Goal: Information Seeking & Learning: Find contact information

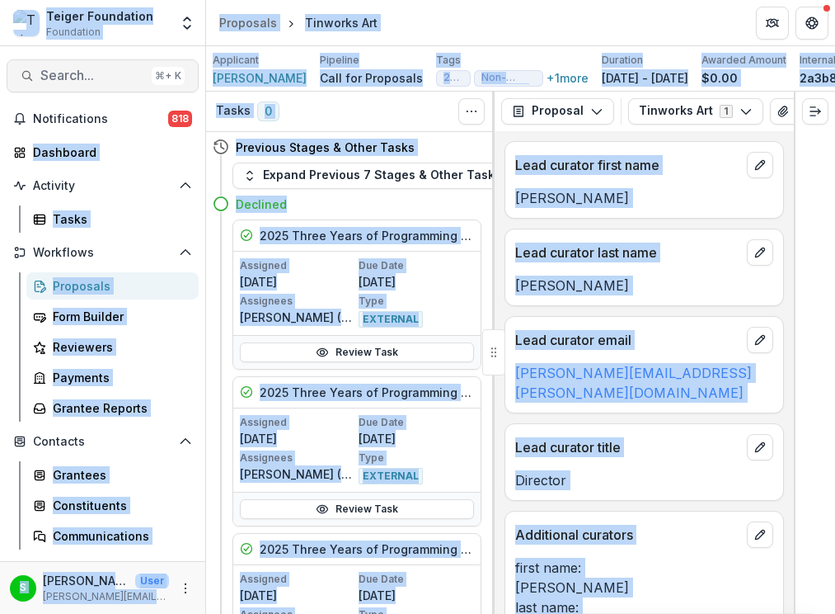
click at [83, 73] on span "Search..." at bounding box center [92, 76] width 105 height 16
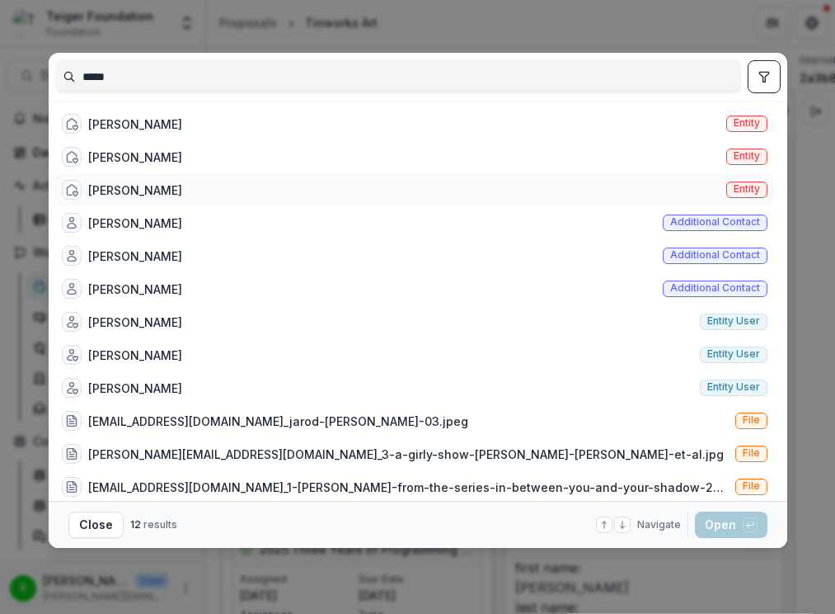
type input "*****"
click at [142, 190] on div "[PERSON_NAME]" at bounding box center [135, 189] width 94 height 17
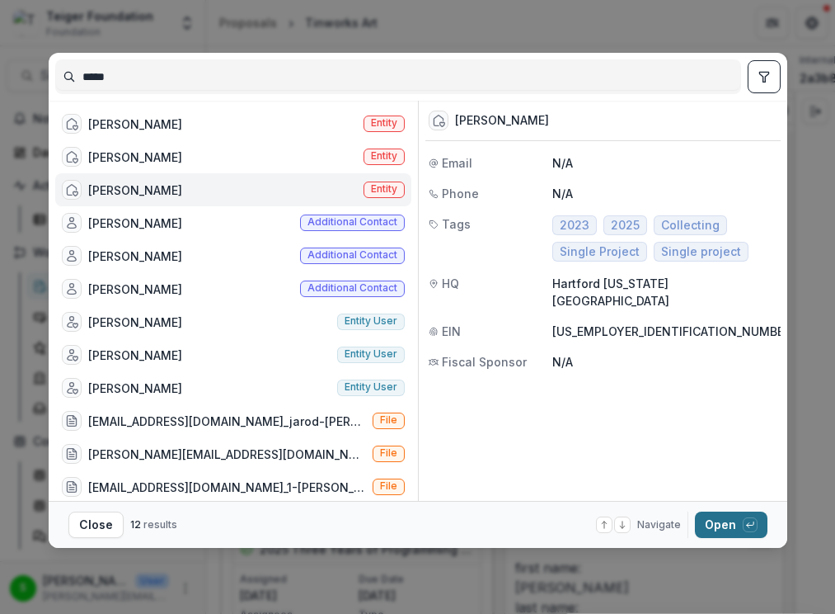
click at [709, 531] on button "Open with enter key" at bounding box center [731, 524] width 73 height 26
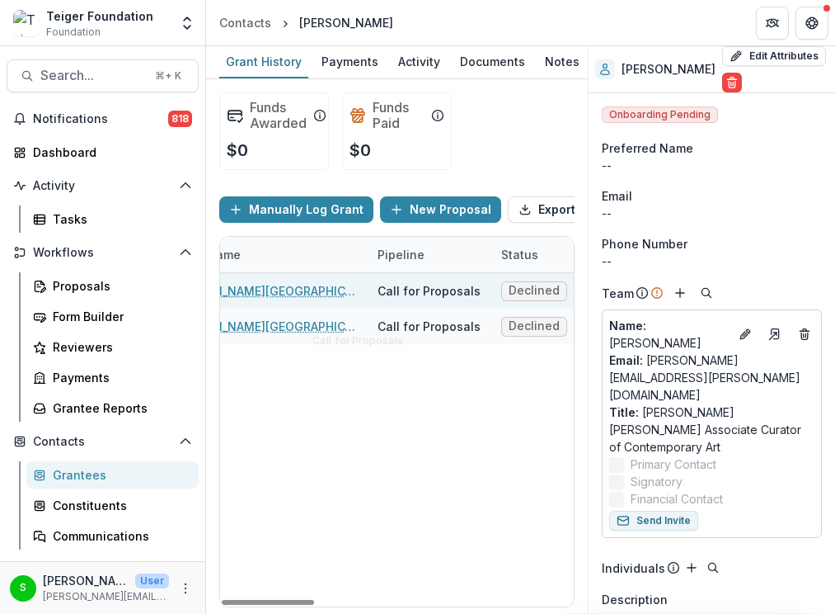
scroll to position [0, 134]
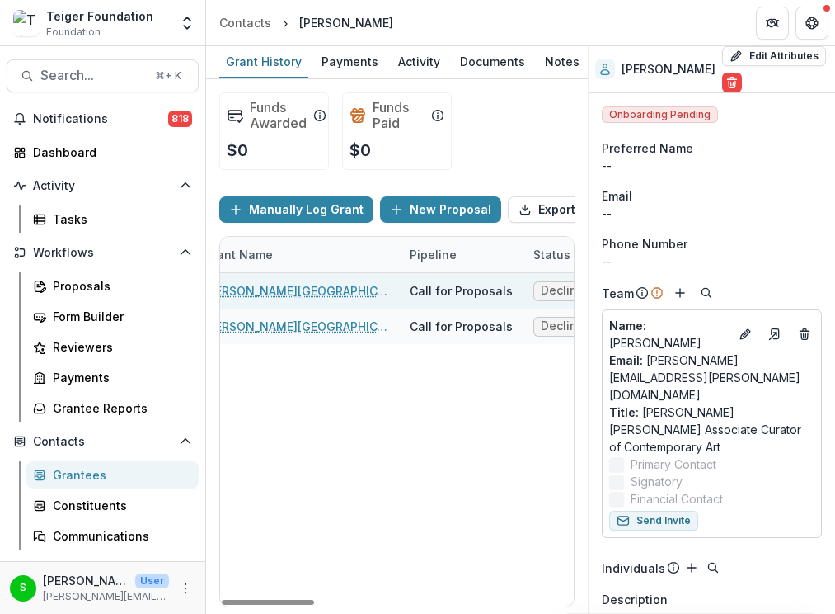
click at [296, 299] on link "[PERSON_NAME][GEOGRAPHIC_DATA]" at bounding box center [297, 290] width 186 height 17
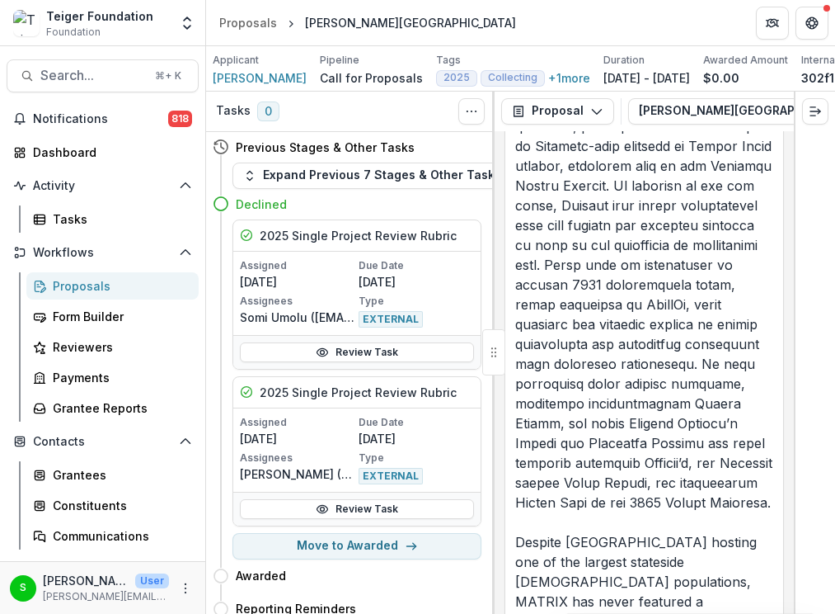
scroll to position [6185, 0]
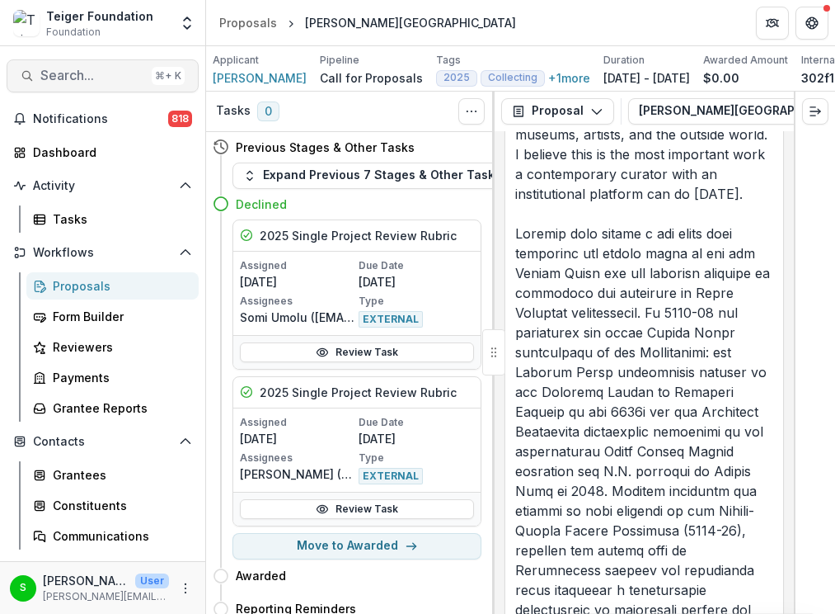
click at [134, 73] on span "Search..." at bounding box center [92, 76] width 105 height 16
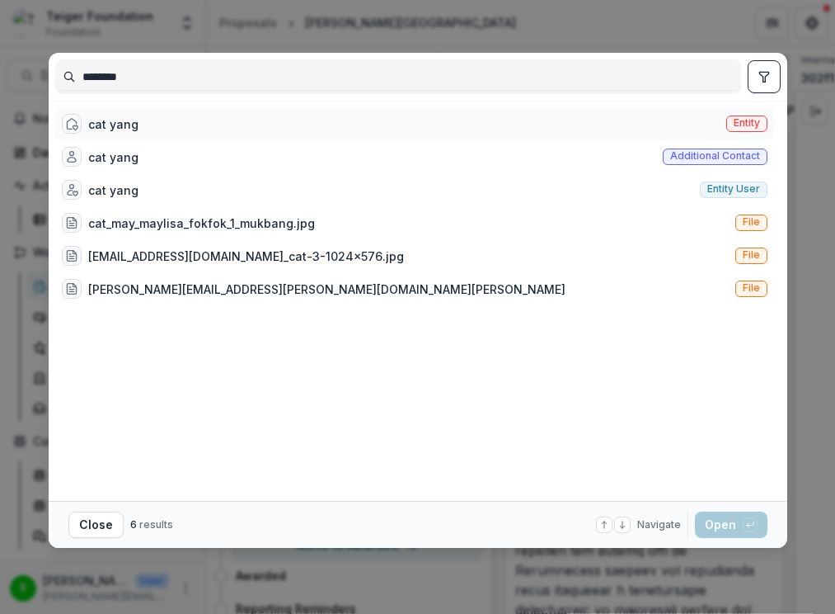
type input "********"
click at [199, 115] on div "cat yang Entity" at bounding box center [414, 123] width 719 height 33
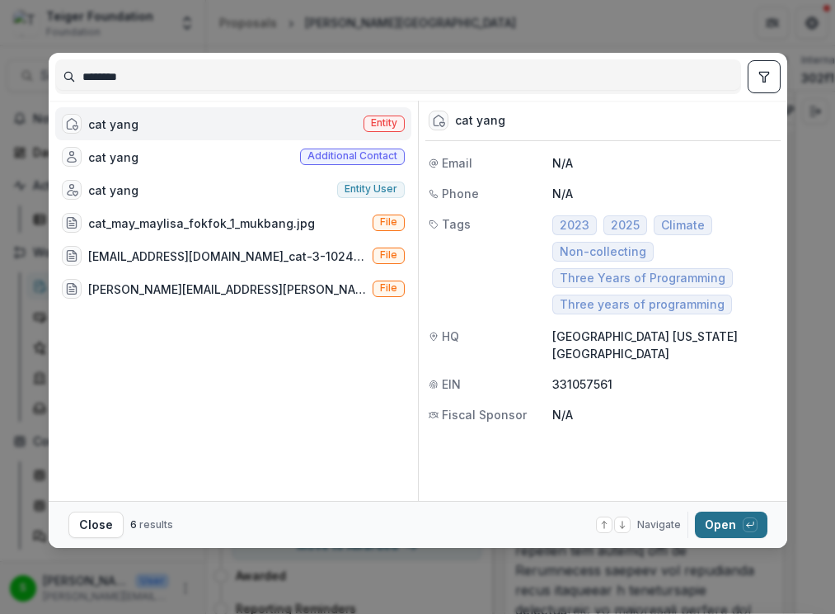
click at [703, 517] on button "Open with enter key" at bounding box center [731, 524] width 73 height 26
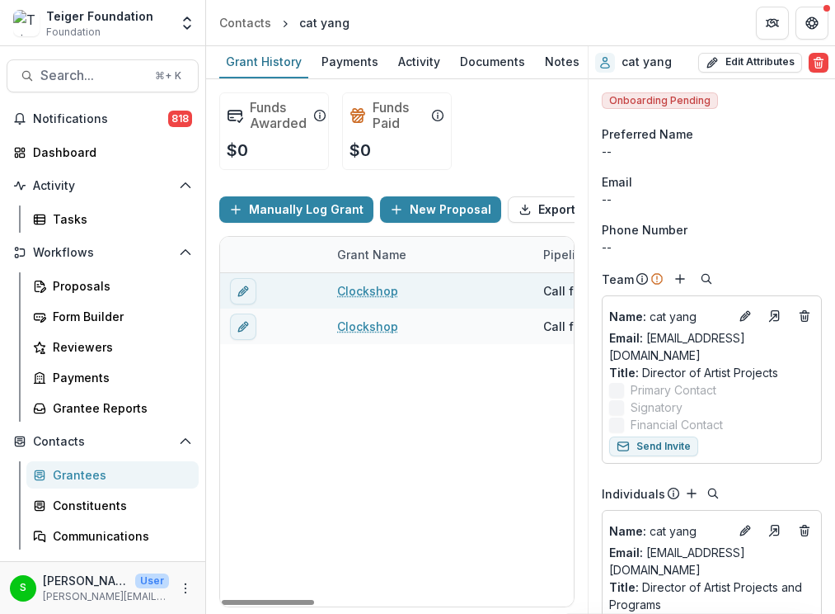
click at [371, 299] on link "Clockshop" at bounding box center [367, 290] width 61 height 17
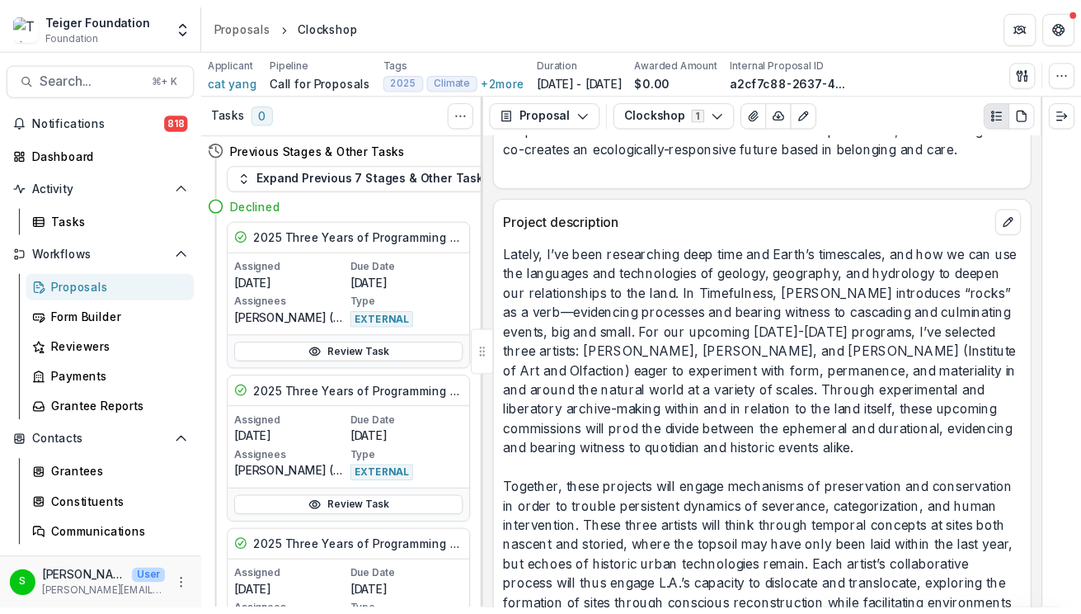
scroll to position [2561, 0]
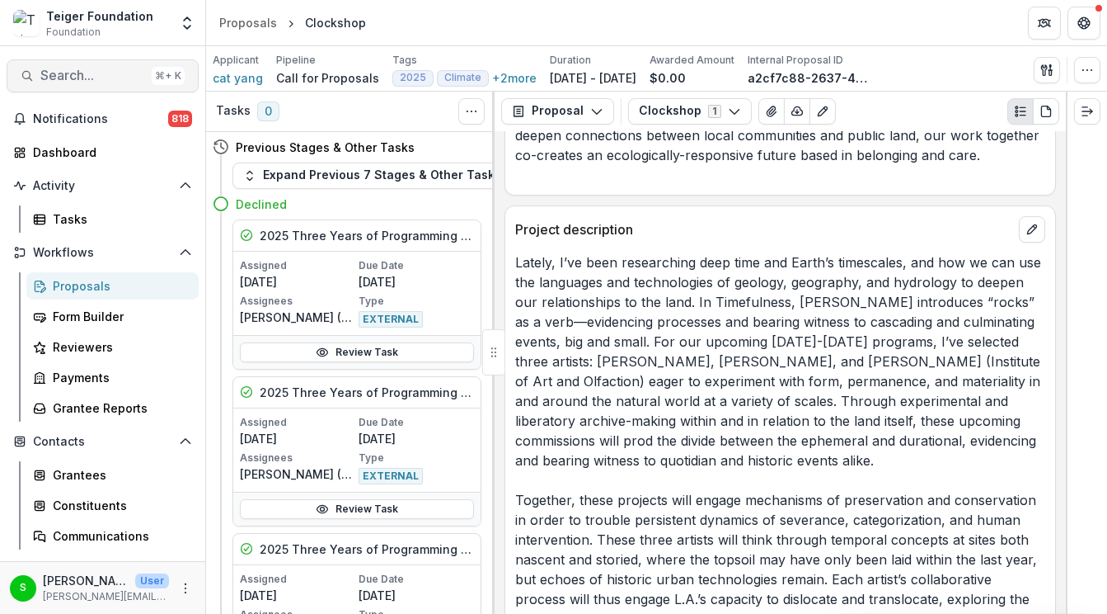
click at [131, 75] on span "Search..." at bounding box center [92, 76] width 105 height 16
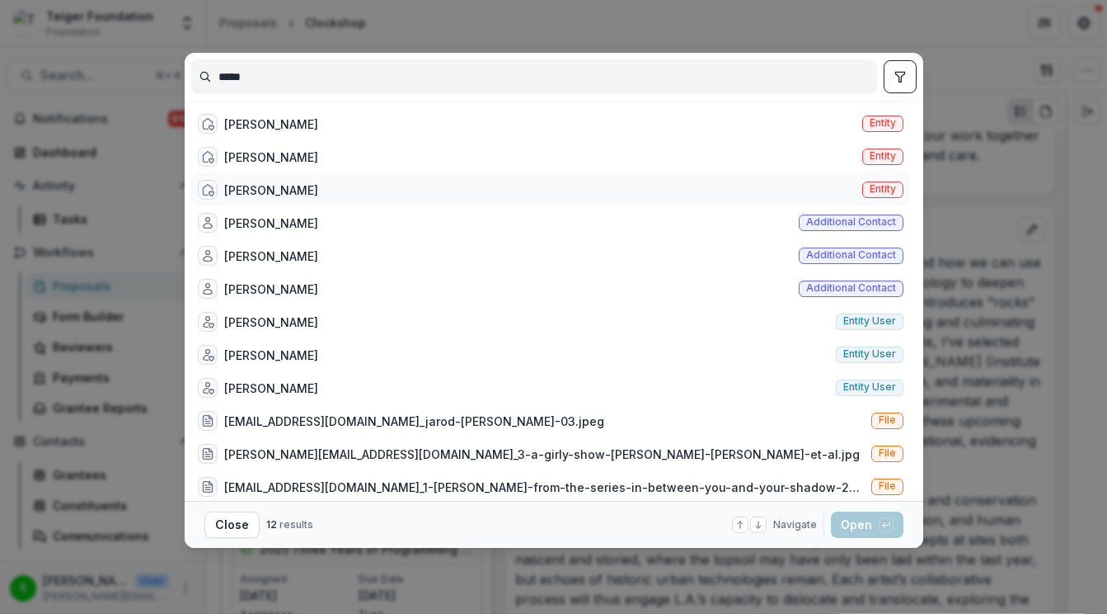
type input "*****"
click at [261, 189] on div "[PERSON_NAME]" at bounding box center [271, 189] width 94 height 17
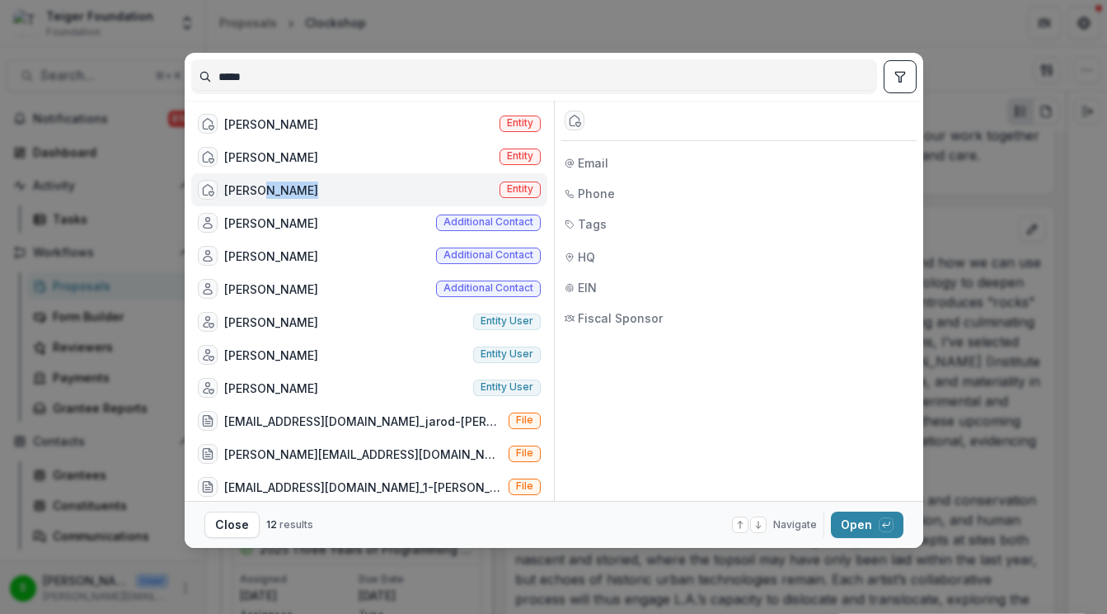
click at [261, 189] on div "[PERSON_NAME]" at bounding box center [271, 189] width 94 height 17
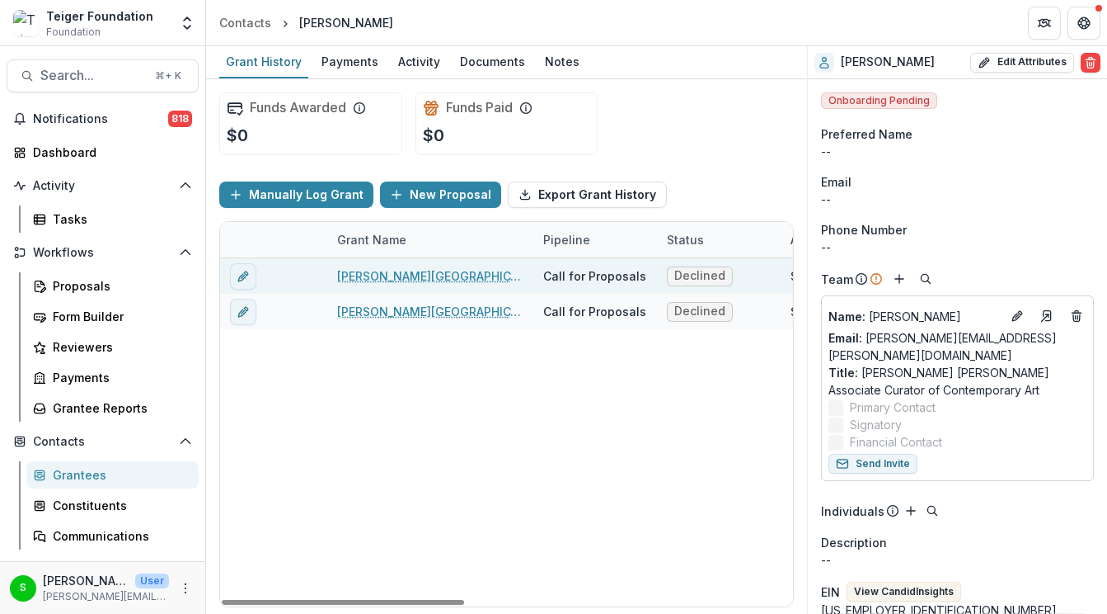
click at [398, 278] on link "[PERSON_NAME][GEOGRAPHIC_DATA]" at bounding box center [430, 275] width 186 height 17
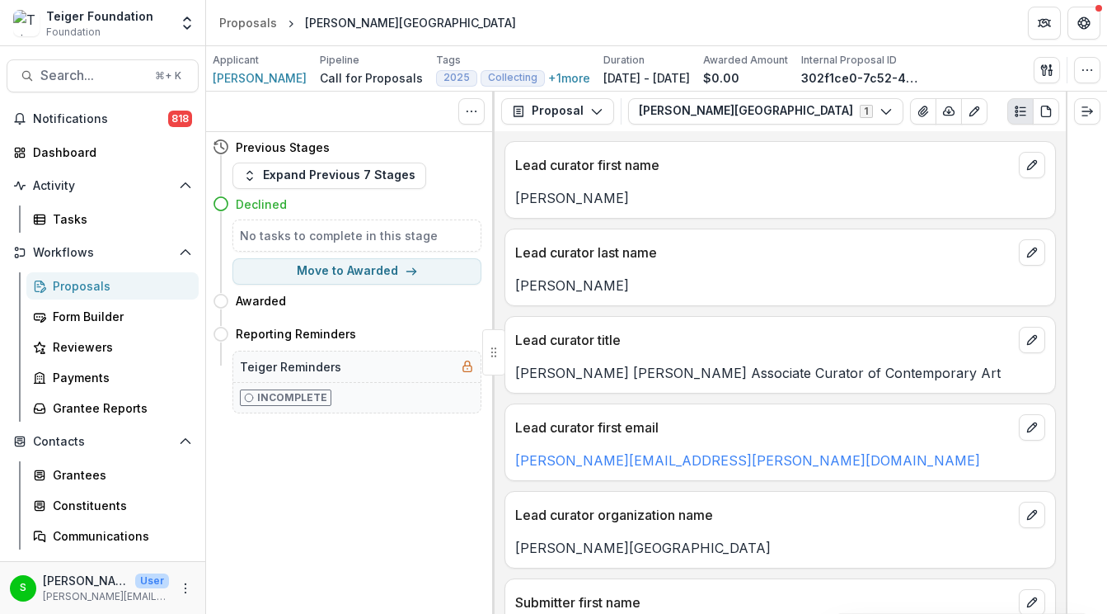
click at [792, 236] on div "Lead curator last name" at bounding box center [780, 247] width 550 height 36
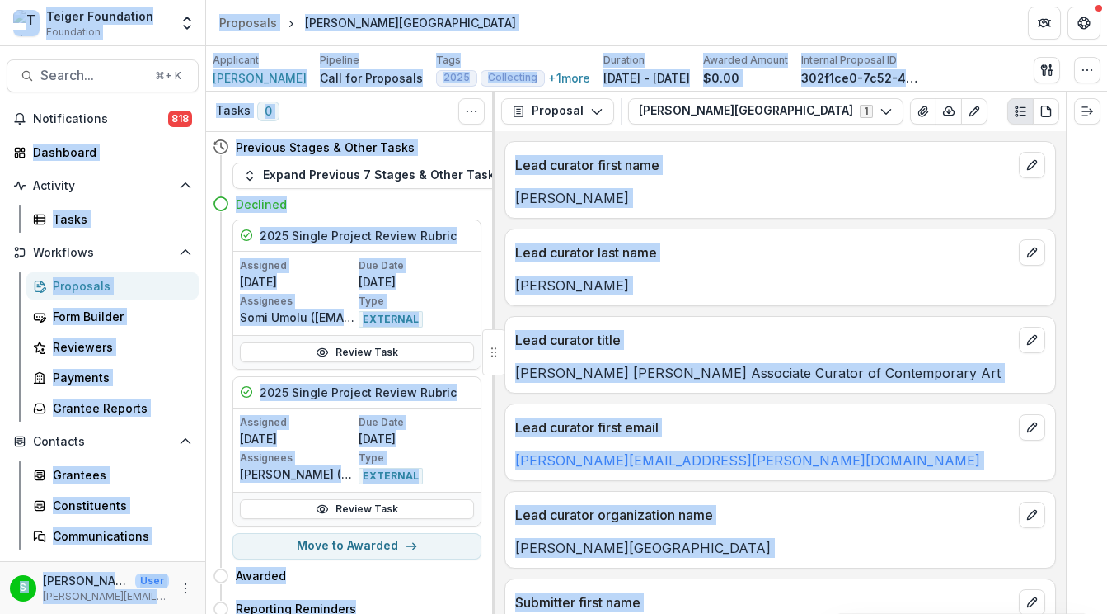
copy body "Loremi Dolorsitam Consectetu Adipiscinge Seddoe Temporinci Utlaboreet Doloremag…"
click at [656, 287] on p "[PERSON_NAME]" at bounding box center [780, 285] width 530 height 20
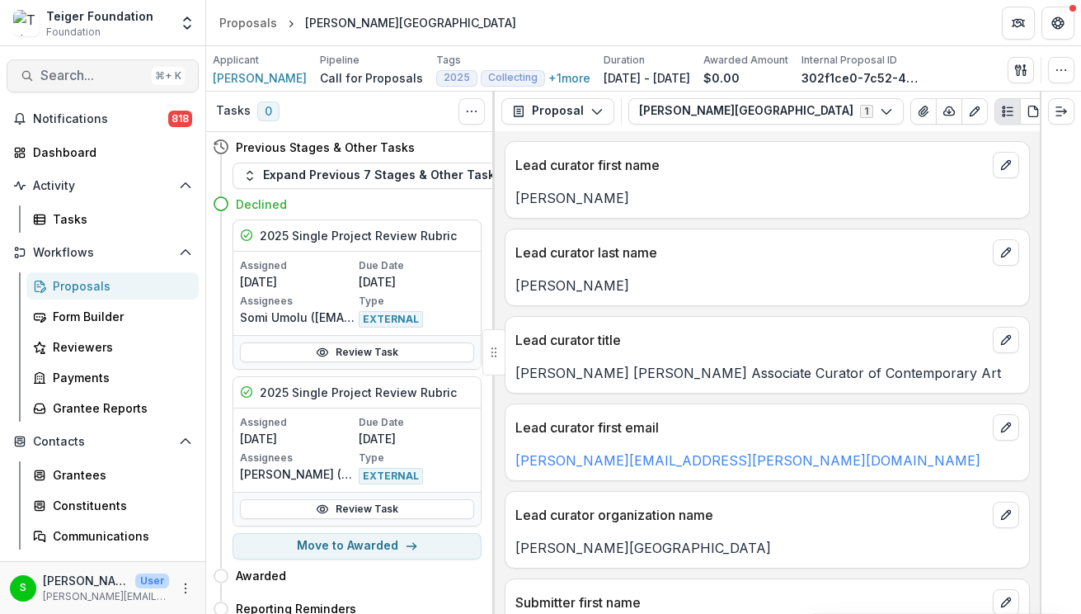
click at [96, 72] on span "Search..." at bounding box center [92, 76] width 105 height 16
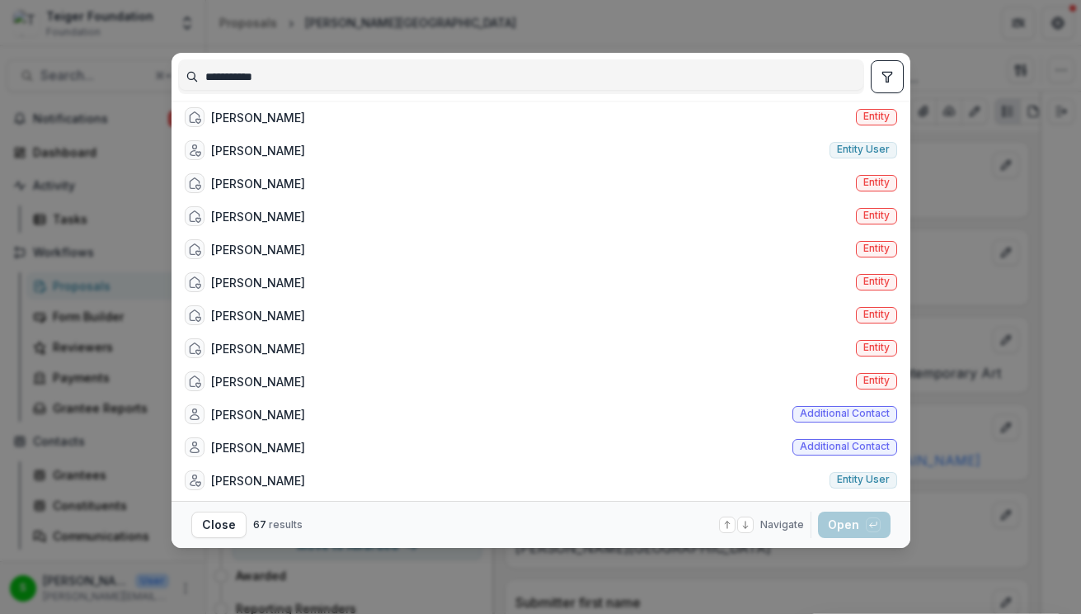
type input "**********"
click at [251, 125] on div "[PERSON_NAME]" at bounding box center [258, 117] width 94 height 17
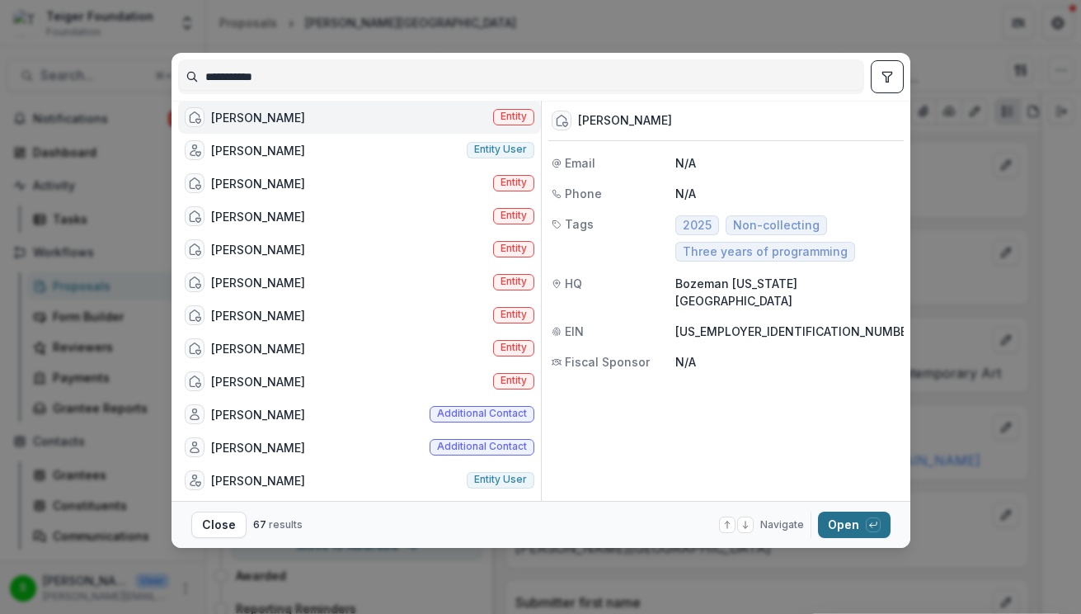
click at [835, 511] on button "Open with enter key" at bounding box center [854, 524] width 73 height 26
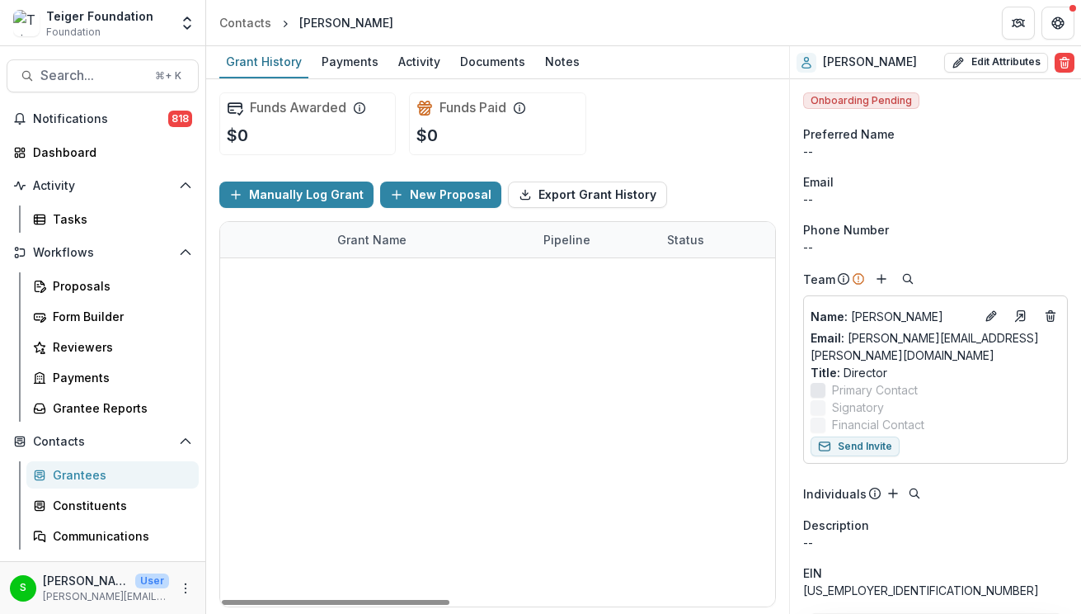
click at [362, 276] on link "Tinworks Art" at bounding box center [373, 275] width 73 height 17
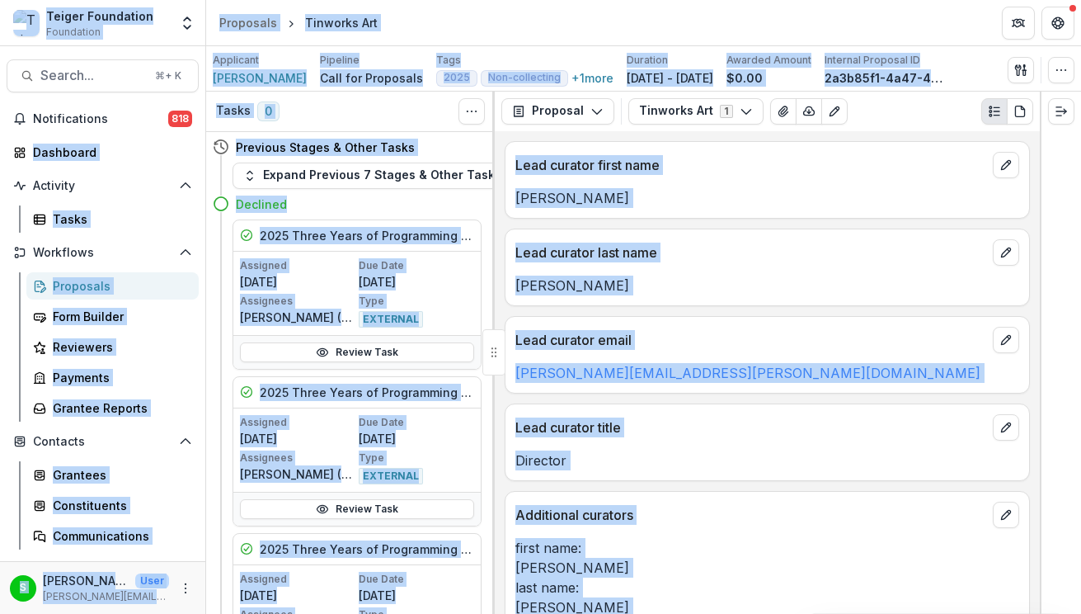
copy body "Loremi Dolorsitam Consectetu Adipiscinge Seddoe Temporinci Utlaboreet Doloremag…"
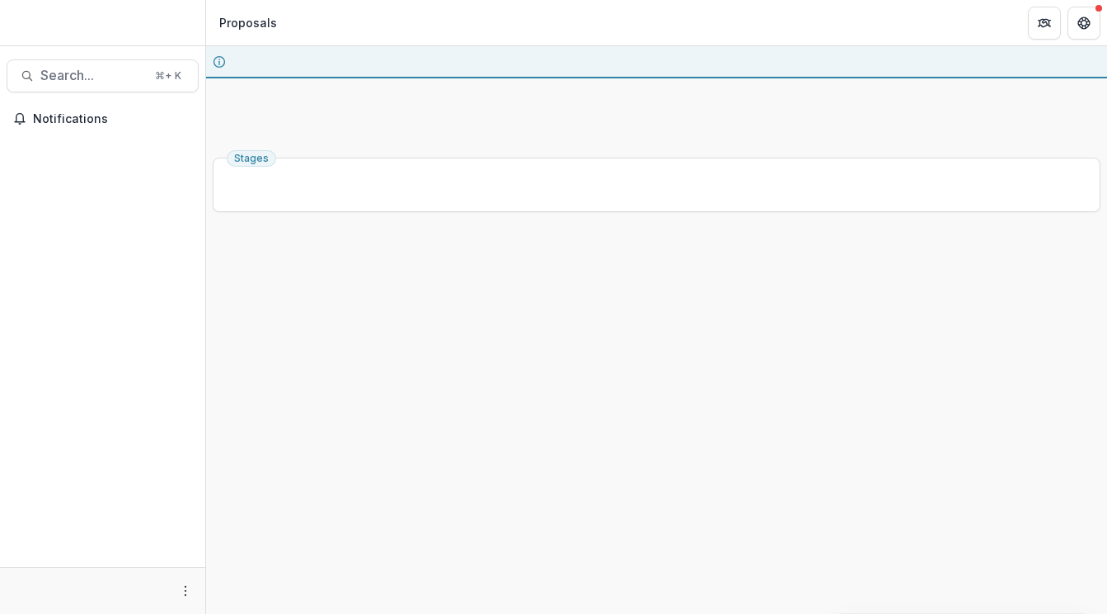
click at [82, 74] on span "Search..." at bounding box center [92, 76] width 105 height 16
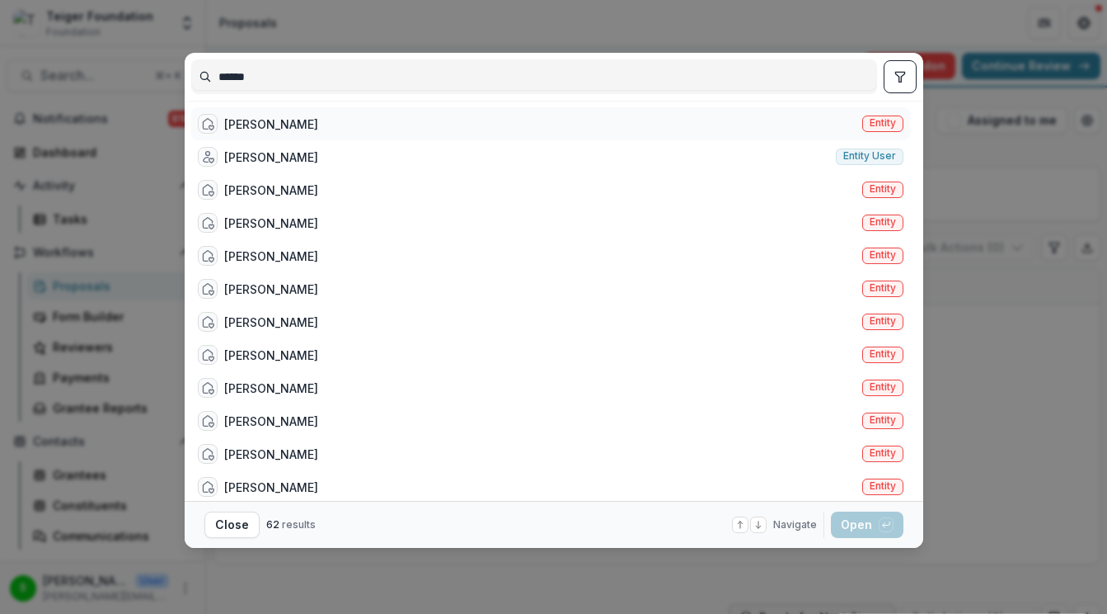
type input "******"
click at [298, 127] on div "Lauryn Lawrence" at bounding box center [271, 123] width 94 height 17
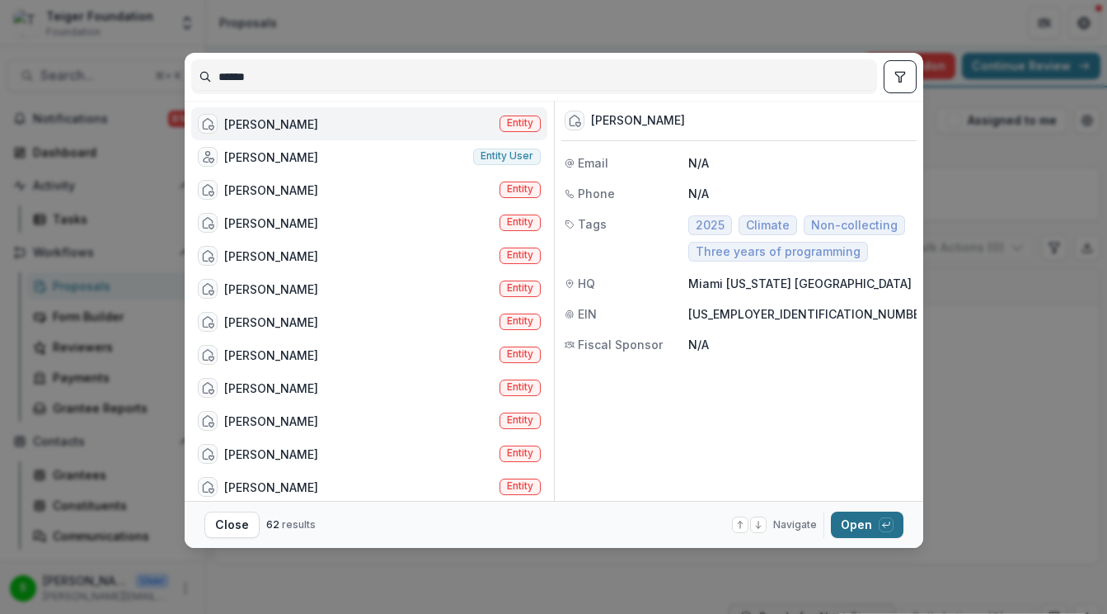
click at [858, 524] on button "Open with enter key" at bounding box center [867, 524] width 73 height 26
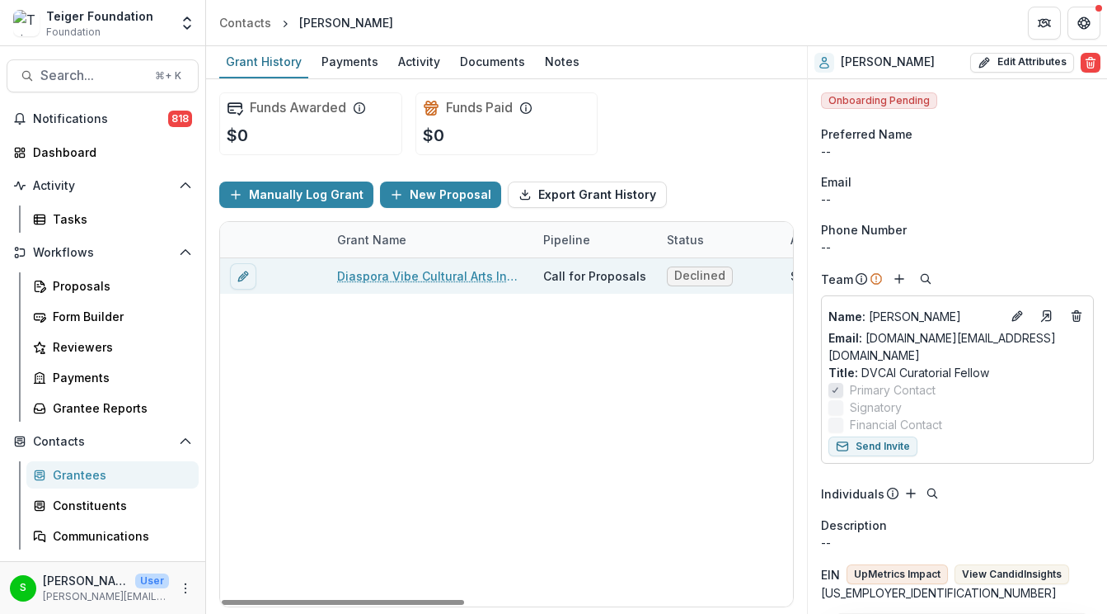
click at [432, 276] on link "Diaspora Vibe Cultural Arts Incubator" at bounding box center [430, 275] width 186 height 17
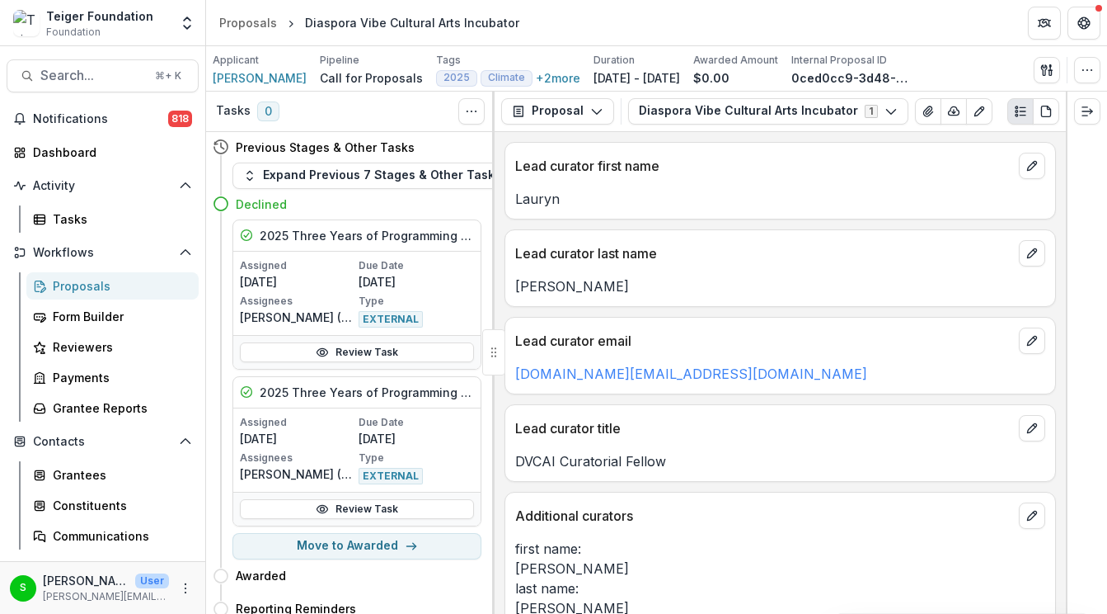
click at [632, 234] on div "Lead curator last name" at bounding box center [780, 248] width 550 height 36
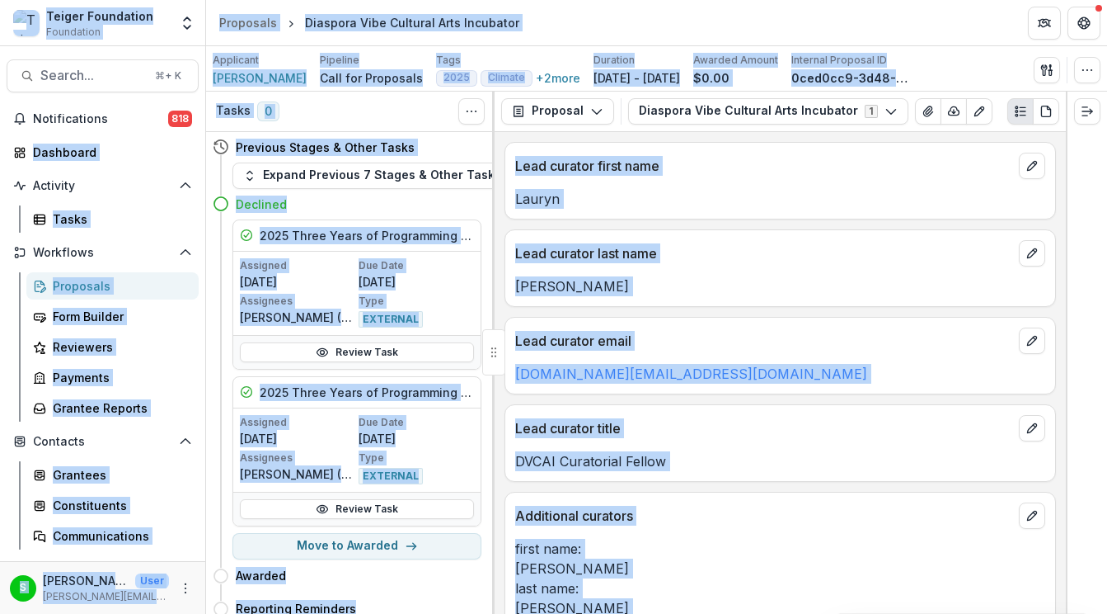
copy body "Teiger Foundation Foundation Foundations Teiger Foundation Nonprofits Stephanie…"
click at [812, 190] on p "Lauryn" at bounding box center [780, 199] width 530 height 20
